Goal: Find specific page/section: Find specific page/section

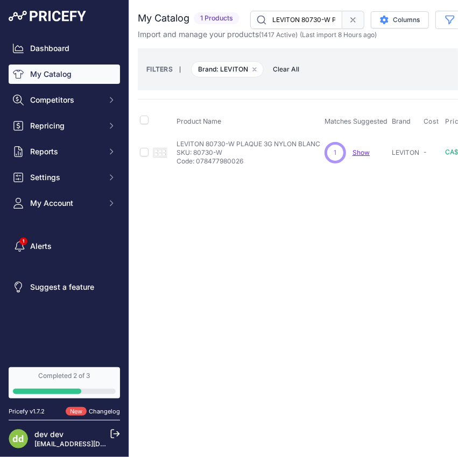
click at [283, 20] on input "LEVITON 80730-W PLAQUE 3G NYLON BLANC" at bounding box center [296, 20] width 92 height 18
paste input "UTRON CW-4-BL PLAQUE MURALE 4 GANG NOIR"
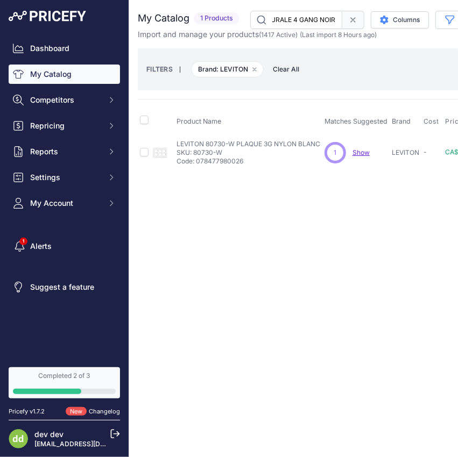
type input "LUTRON CW-4-BL PLAQUE MURALE 4 GANG NOIR"
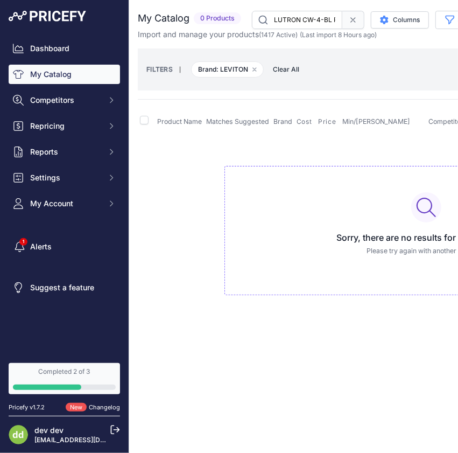
click at [307, 23] on input "LUTRON CW-4-BL PLAQUE MURALE 4 GANG NOIR" at bounding box center [297, 20] width 90 height 18
paste input "MAGIC LITE IG-01-12V-036D-BLK ENCASTRE SOL 6W 12/24V 3K 36D 580LM IP67"
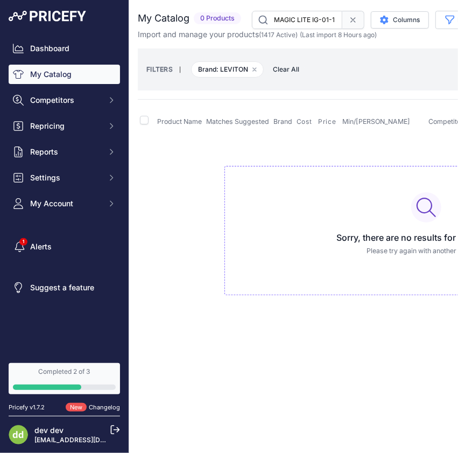
click at [310, 22] on input "MAGIC LITE IG-01-12V-036D-BLK ENCASTRE SOL 6W 12/24V 3K 36D 580LM IP67 NOIR" at bounding box center [297, 20] width 90 height 18
paste input "PRODUITS"
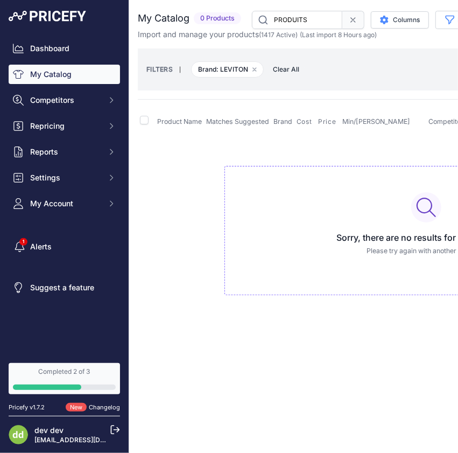
type input "PRODUITS"
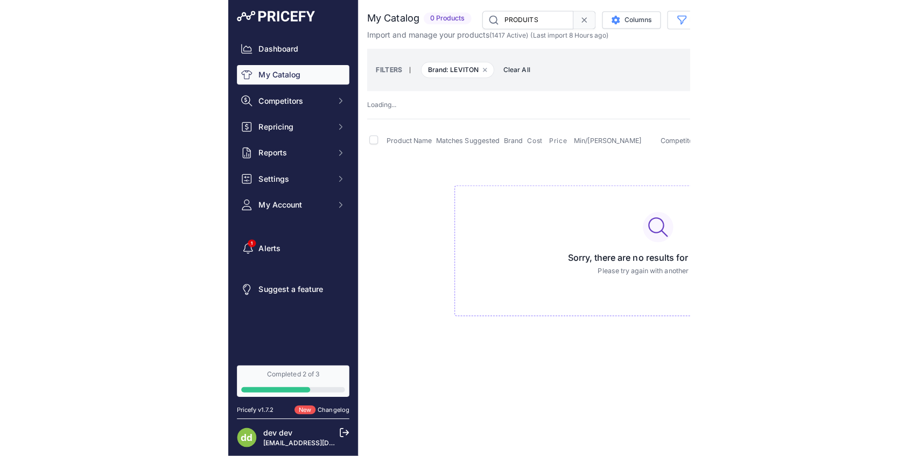
scroll to position [0, 25]
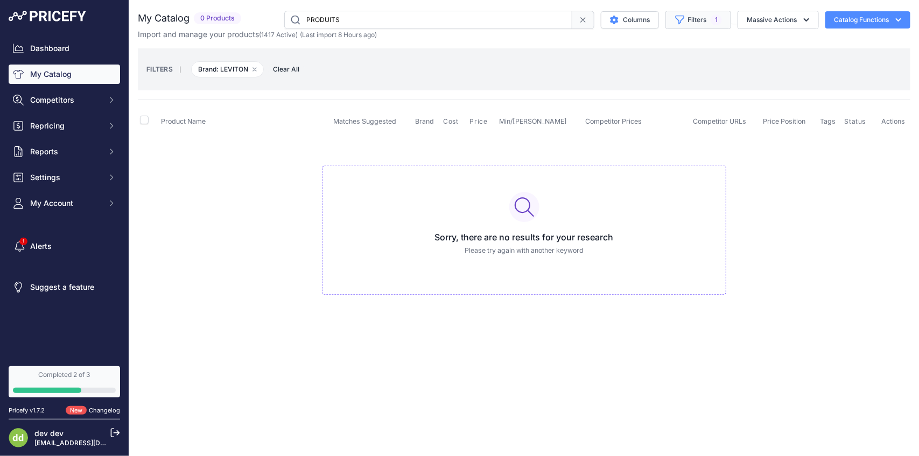
click at [708, 25] on button "Filters 1" at bounding box center [698, 20] width 66 height 18
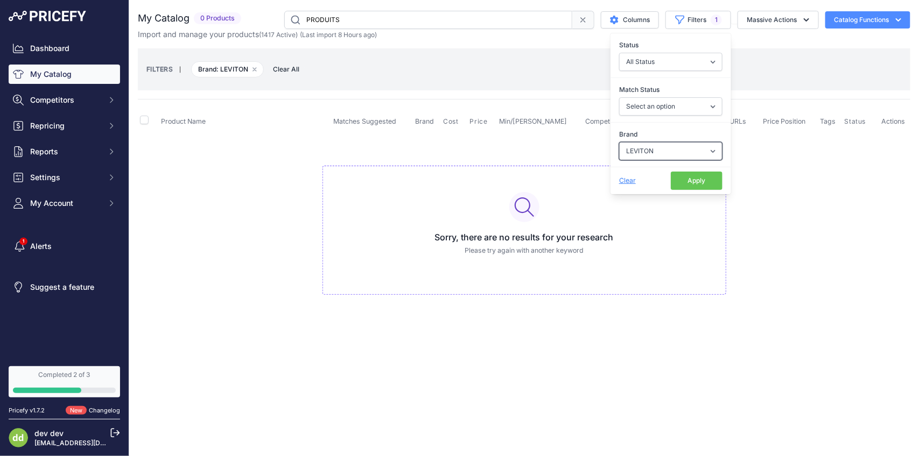
click at [709, 154] on select "Select an option ABB ABB E MOBILITY Inc Acuity Brands ACUITY/LITHONIA ADEMCO Ap…" at bounding box center [670, 151] width 103 height 18
select select
click at [619, 143] on select "Select an option ABB ABB E MOBILITY Inc Acuity Brands ACUITY/LITHONIA ADEMCO Ap…" at bounding box center [670, 151] width 103 height 18
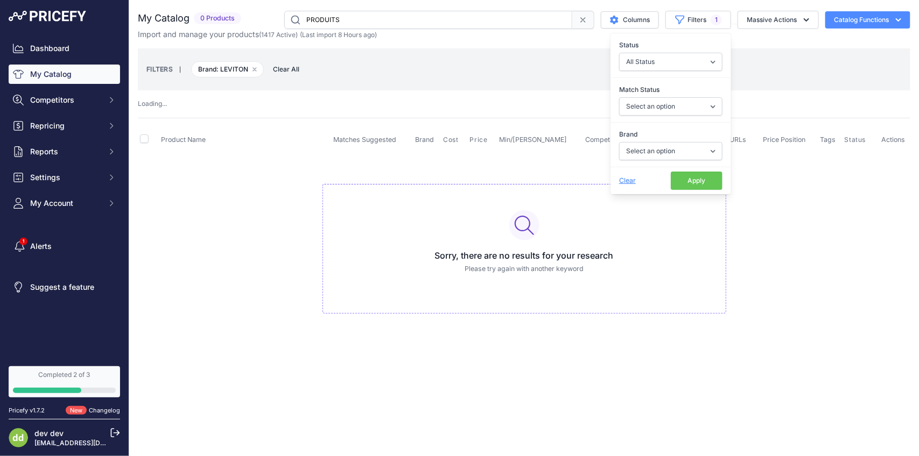
click at [703, 184] on button "Apply" at bounding box center [697, 181] width 52 height 18
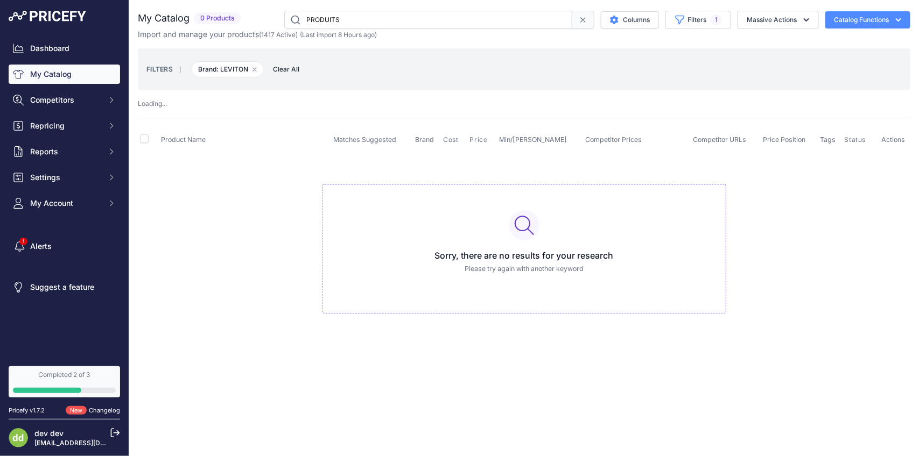
click at [367, 27] on input "PRODUITS" at bounding box center [428, 20] width 288 height 18
click at [321, 17] on input "PRODUITS" at bounding box center [428, 20] width 288 height 18
click at [321, 17] on input "text" at bounding box center [428, 20] width 288 height 18
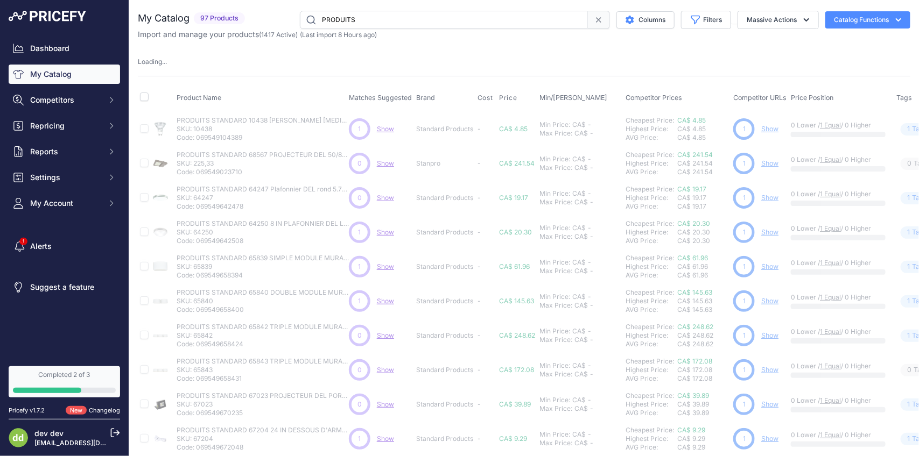
type input "PRODUITS"
click at [356, 19] on input "PRODUITS" at bounding box center [444, 20] width 288 height 18
click at [356, 19] on input "PRODUITS" at bounding box center [455, 20] width 310 height 18
